Goal: Information Seeking & Learning: Learn about a topic

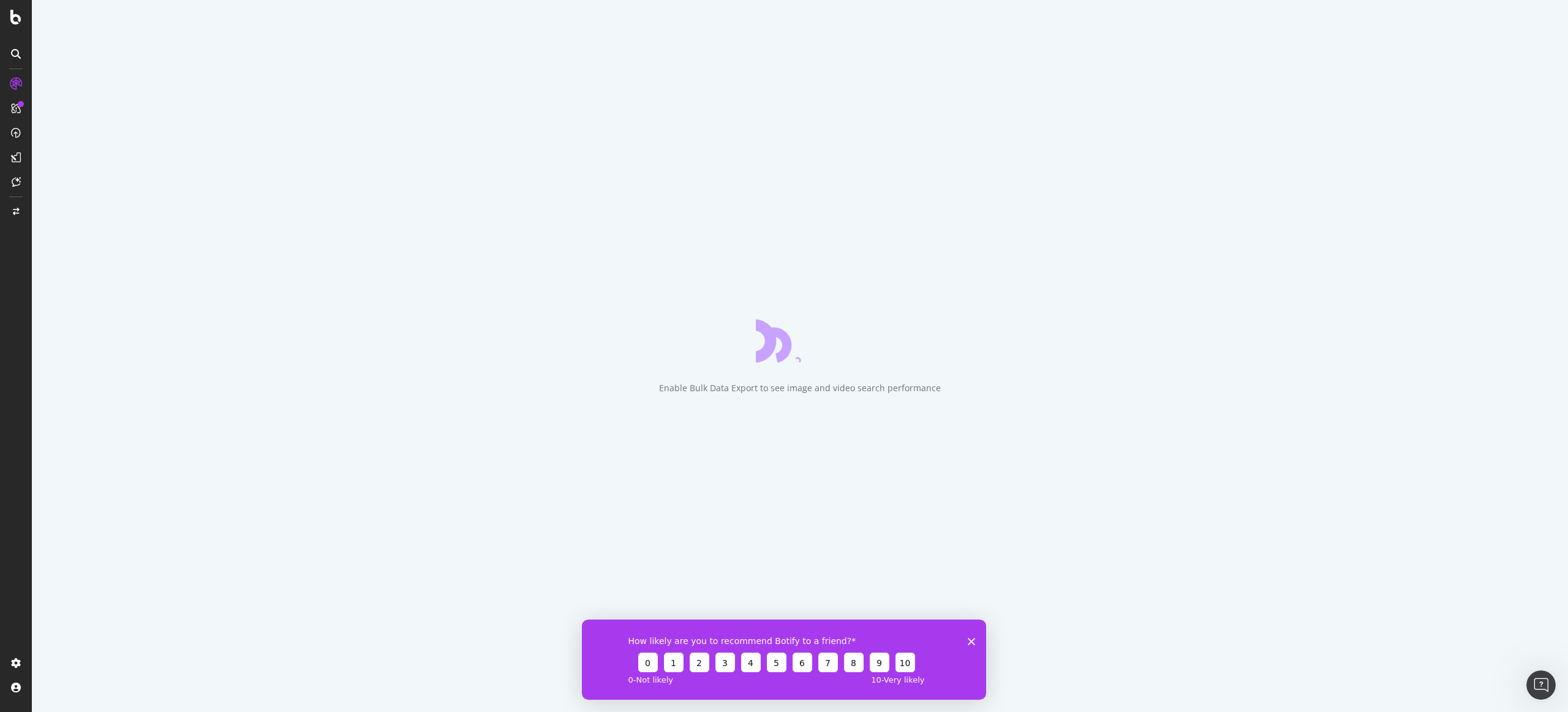
click at [966, 647] on div "How likely are you to recommend Botify to a friend? 0 1 2 3 4 5 6 7 8 9 10 0 - …" at bounding box center [784, 659] width 405 height 81
click at [971, 643] on icon "Close survey" at bounding box center [971, 640] width 7 height 7
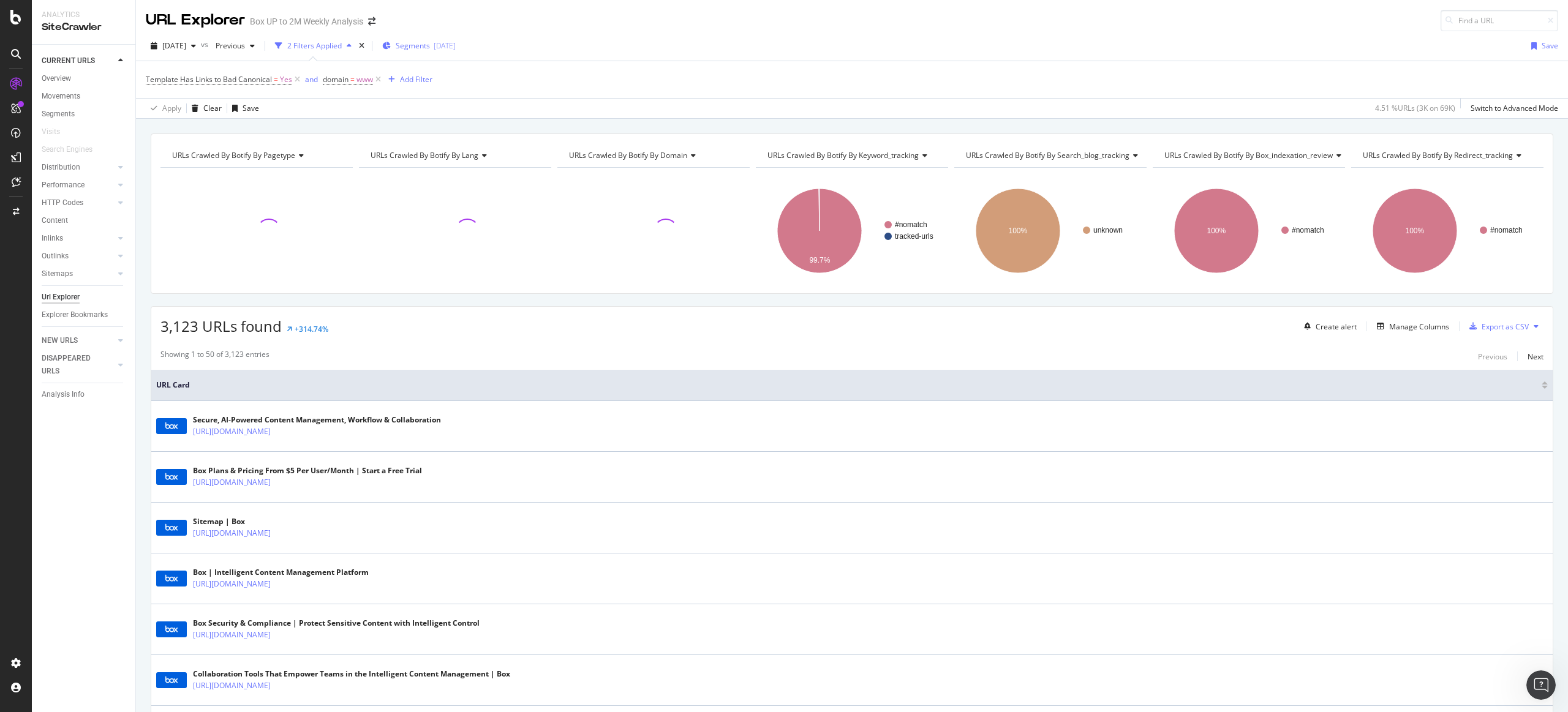
click at [430, 47] on span "Segments" at bounding box center [413, 45] width 35 height 11
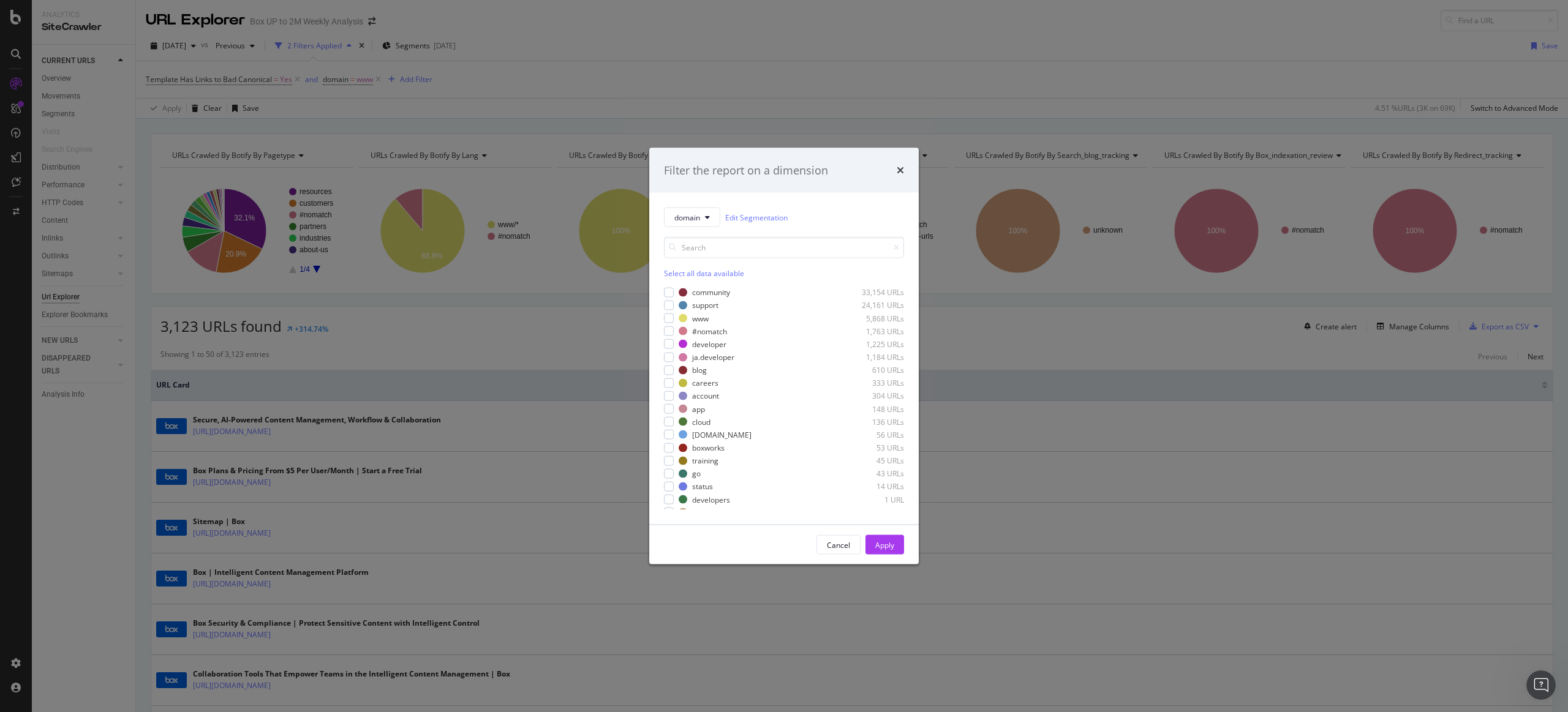
click at [517, 386] on div "Filter the report on a dimension domain Edit Segmentation Select all data avail…" at bounding box center [784, 356] width 1568 height 712
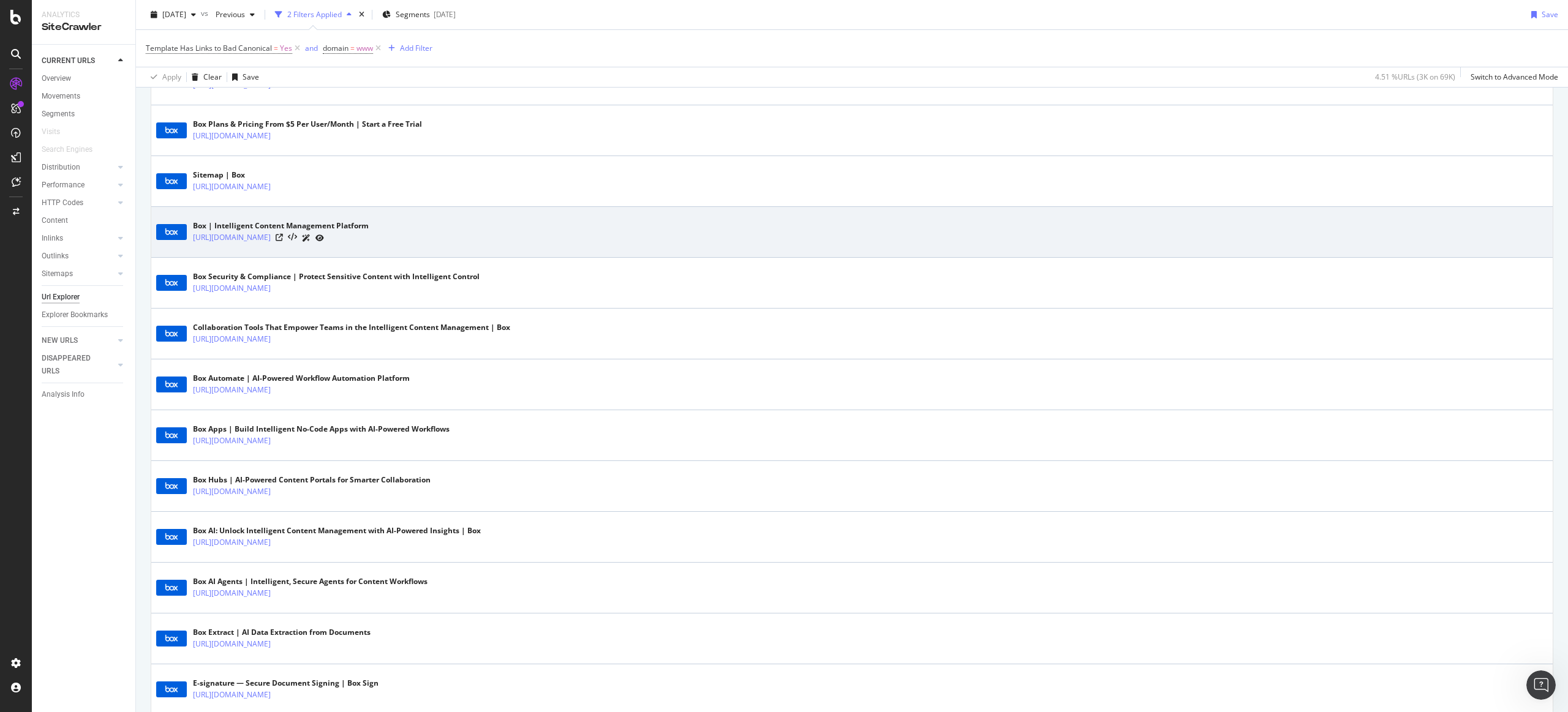
scroll to position [169, 0]
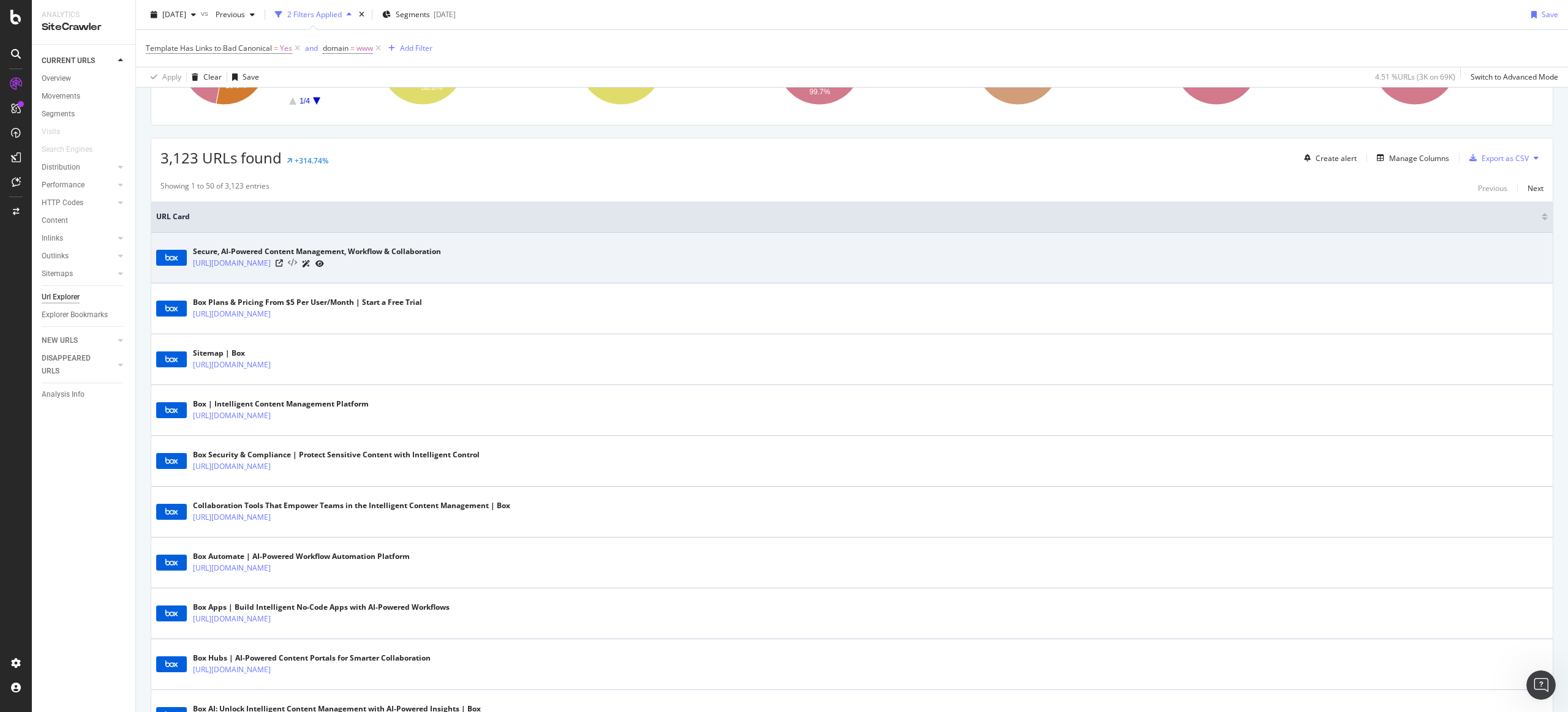
click at [297, 266] on icon at bounding box center [292, 263] width 9 height 8
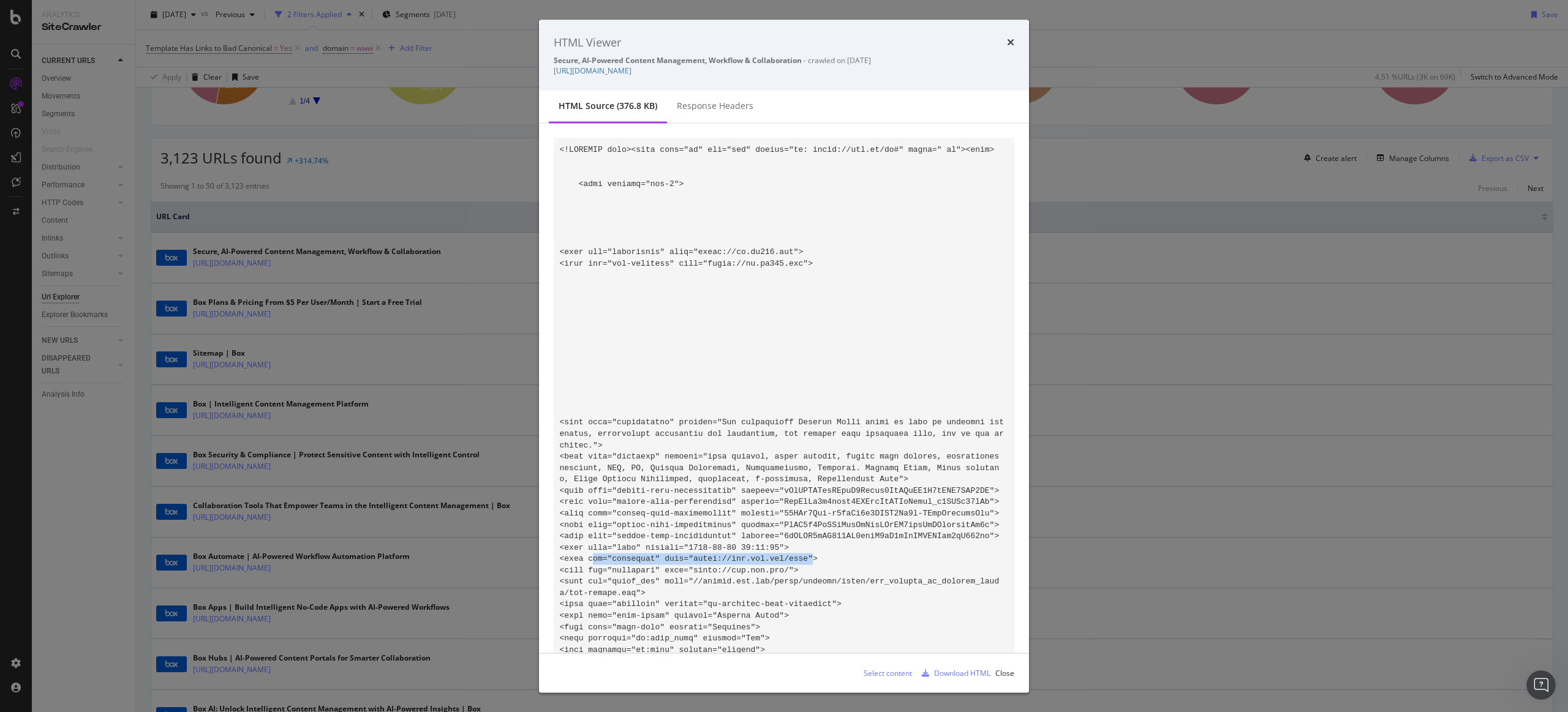
drag, startPoint x: 814, startPoint y: 556, endPoint x: 594, endPoint y: 561, distance: 220.1
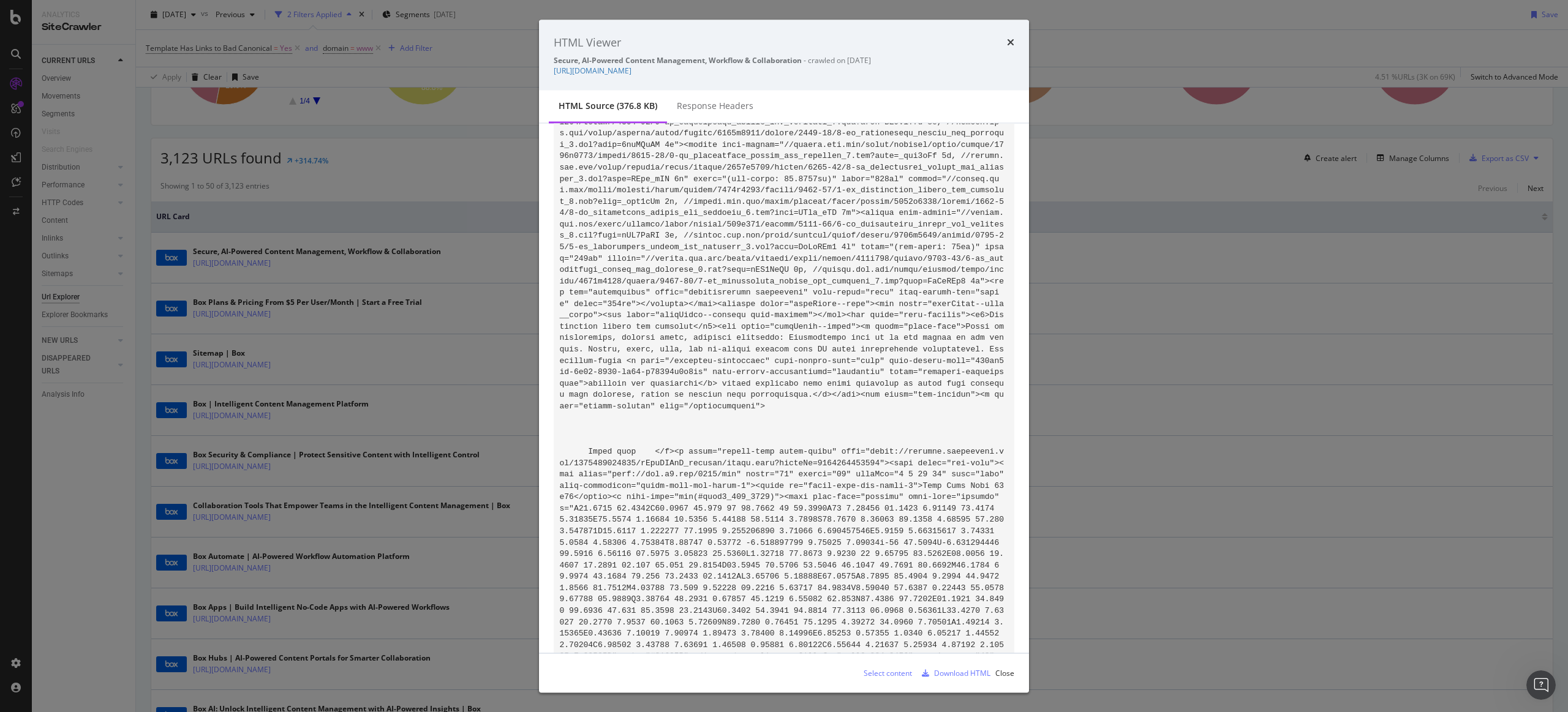
scroll to position [38154, 0]
click at [1011, 44] on icon "times" at bounding box center [1011, 42] width 7 height 10
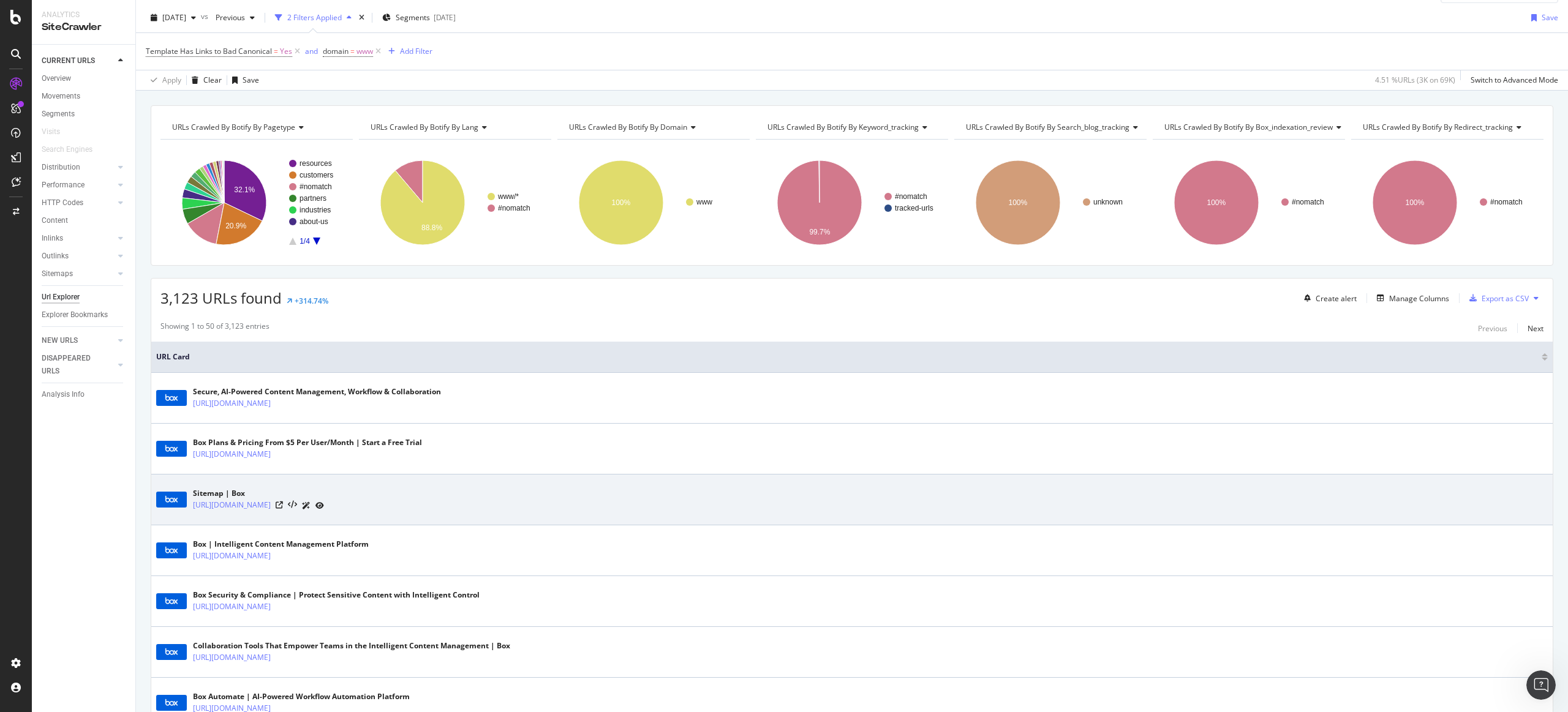
scroll to position [0, 0]
